Goal: Use online tool/utility: Utilize a website feature to perform a specific function

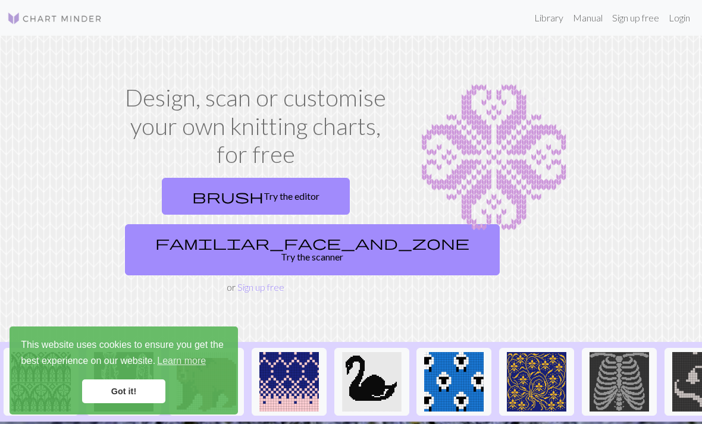
click at [293, 199] on link "brush Try the editor" at bounding box center [256, 196] width 188 height 37
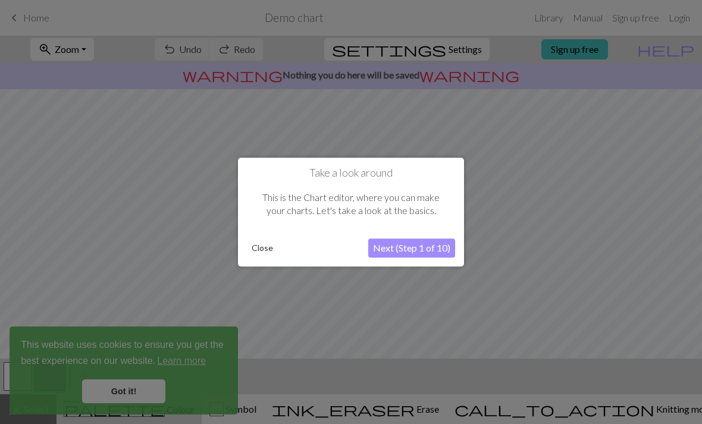
click at [428, 247] on button "Next (Step 1 of 10)" at bounding box center [411, 248] width 87 height 19
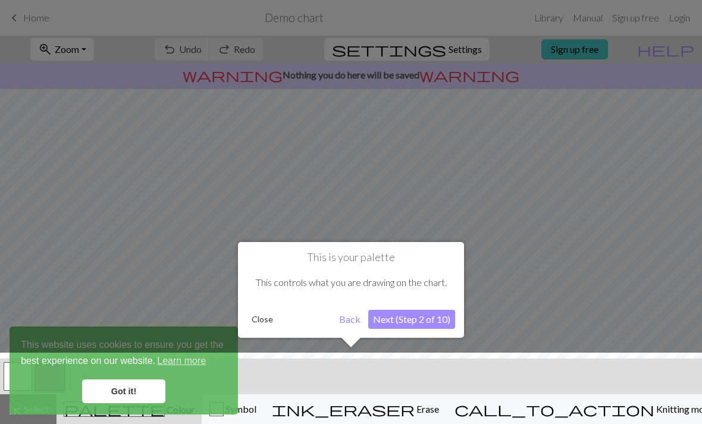
click at [423, 323] on button "Next (Step 2 of 10)" at bounding box center [411, 319] width 87 height 19
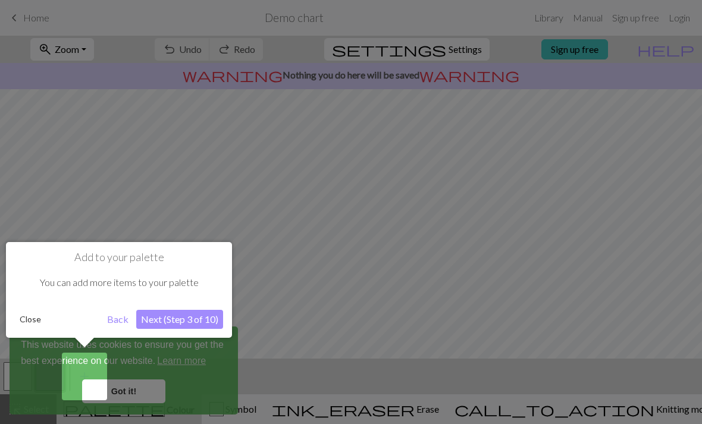
click at [188, 315] on button "Next (Step 3 of 10)" at bounding box center [179, 319] width 87 height 19
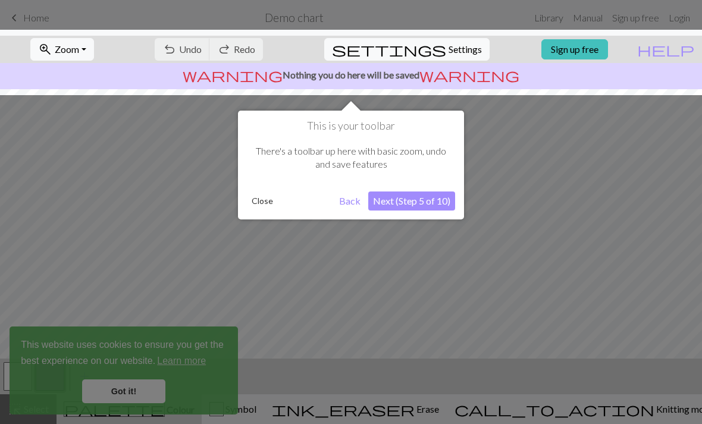
click at [425, 203] on button "Next (Step 5 of 10)" at bounding box center [411, 201] width 87 height 19
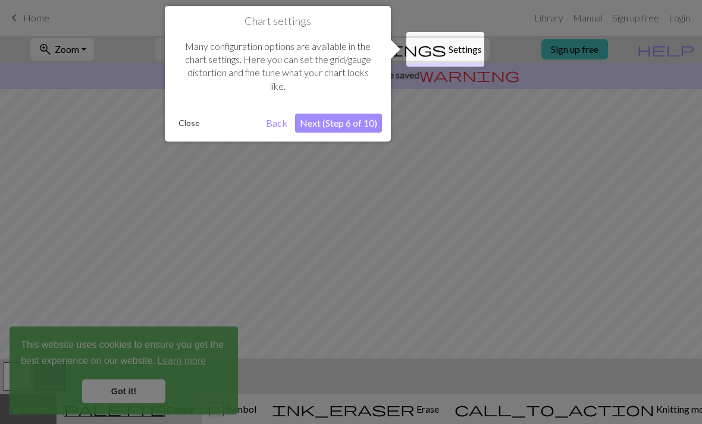
click at [342, 121] on button "Next (Step 6 of 10)" at bounding box center [338, 123] width 87 height 19
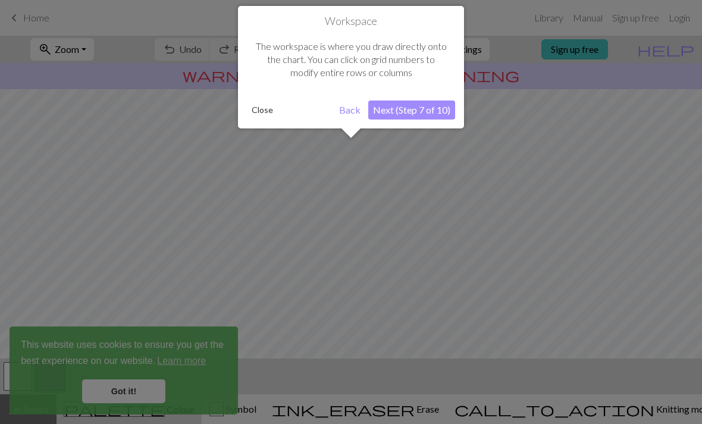
scroll to position [71, 0]
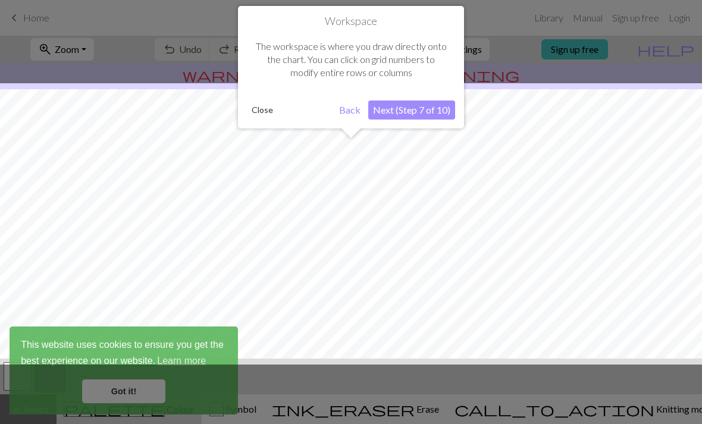
click at [424, 111] on button "Next (Step 7 of 10)" at bounding box center [411, 110] width 87 height 19
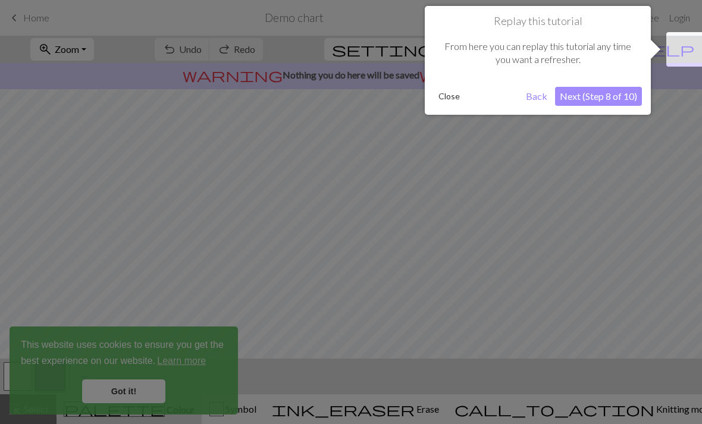
click at [622, 92] on button "Next (Step 8 of 10)" at bounding box center [598, 96] width 87 height 19
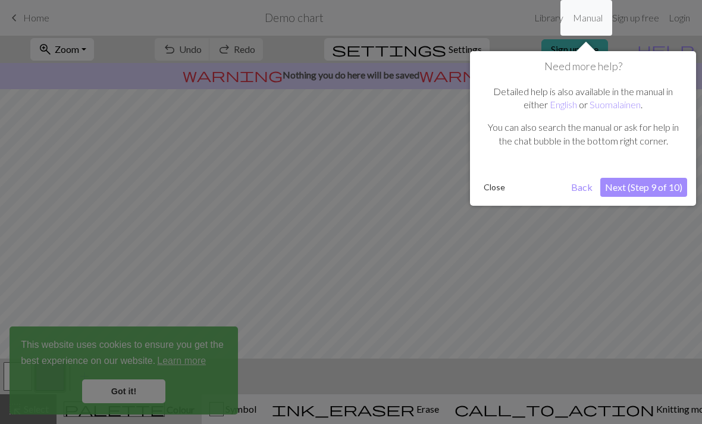
click at [648, 183] on button "Next (Step 9 of 10)" at bounding box center [643, 187] width 87 height 19
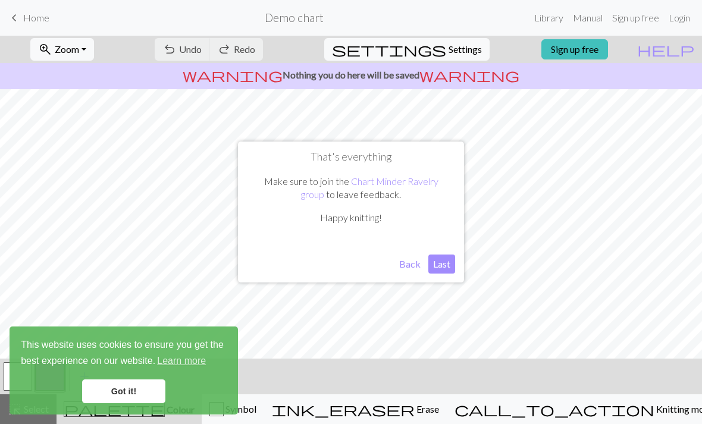
click at [441, 266] on button "Last" at bounding box center [441, 264] width 27 height 19
click at [116, 396] on link "Got it!" at bounding box center [123, 392] width 83 height 24
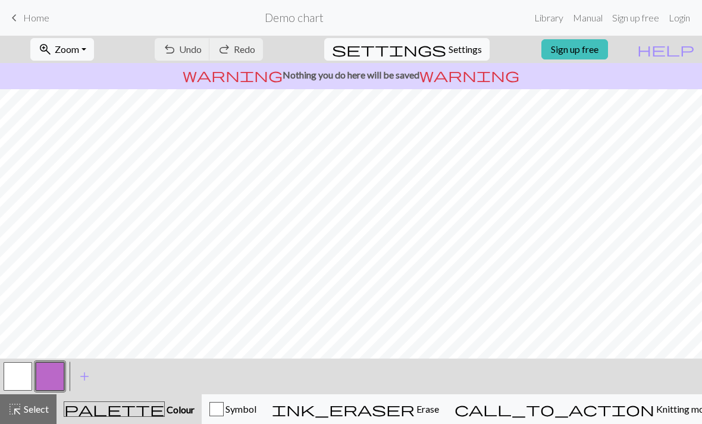
click at [439, 412] on span "Erase" at bounding box center [427, 408] width 24 height 11
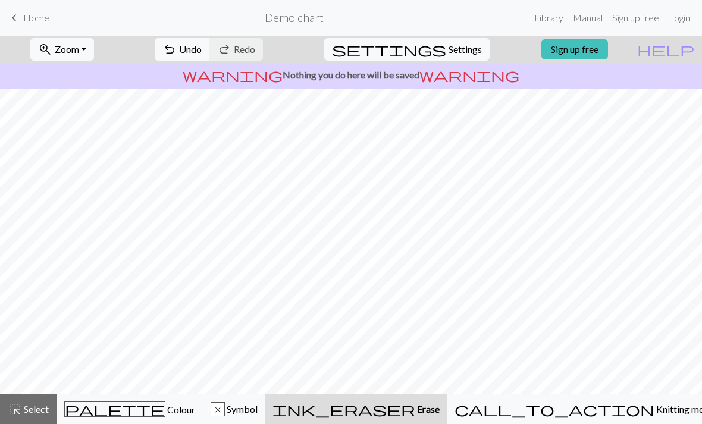
click at [440, 402] on div "ink_eraser Erase Erase" at bounding box center [355, 409] width 167 height 14
click at [440, 408] on div "ink_eraser Erase Erase" at bounding box center [355, 409] width 167 height 14
click at [224, 407] on div "x" at bounding box center [217, 410] width 13 height 14
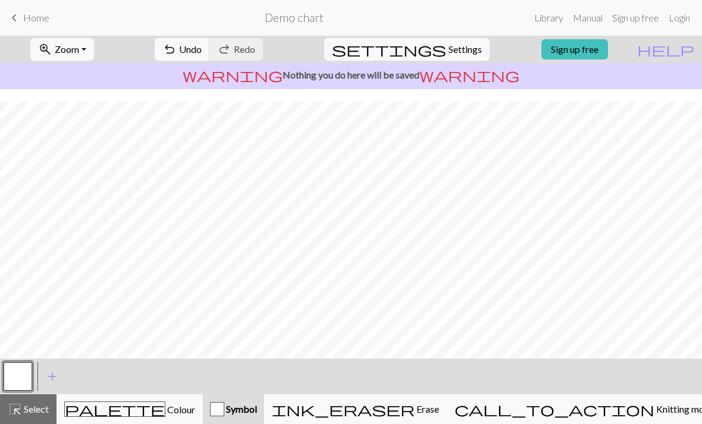
scroll to position [6, 0]
